Goal: Navigation & Orientation: Go to known website

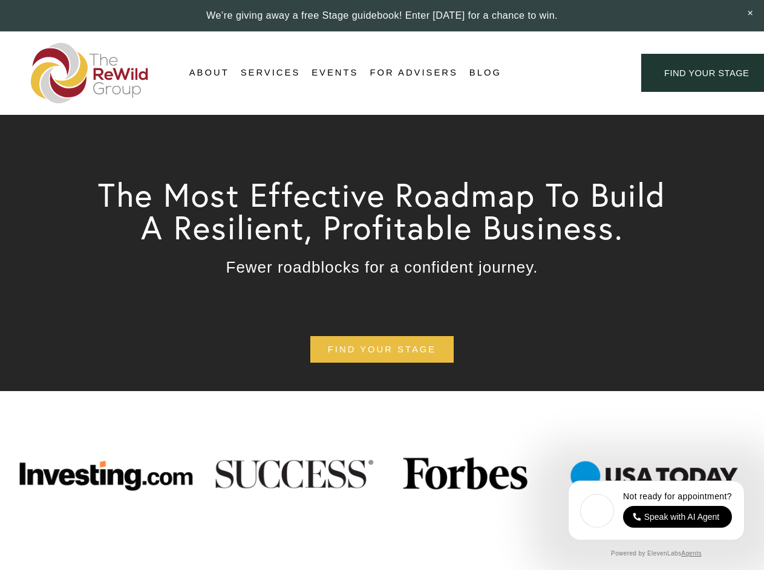
click at [571, 73] on div "Login Account" at bounding box center [571, 73] width 94 height 16
